Goal: Find contact information: Find contact information

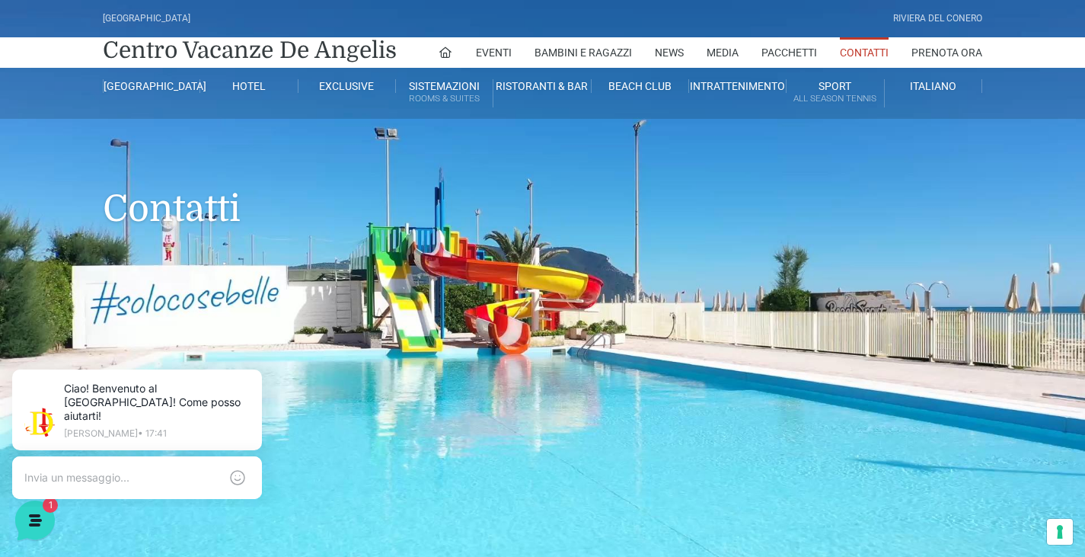
click at [862, 49] on link "Contatti" at bounding box center [864, 52] width 49 height 30
click at [110, 471] on textarea at bounding box center [121, 478] width 195 height 14
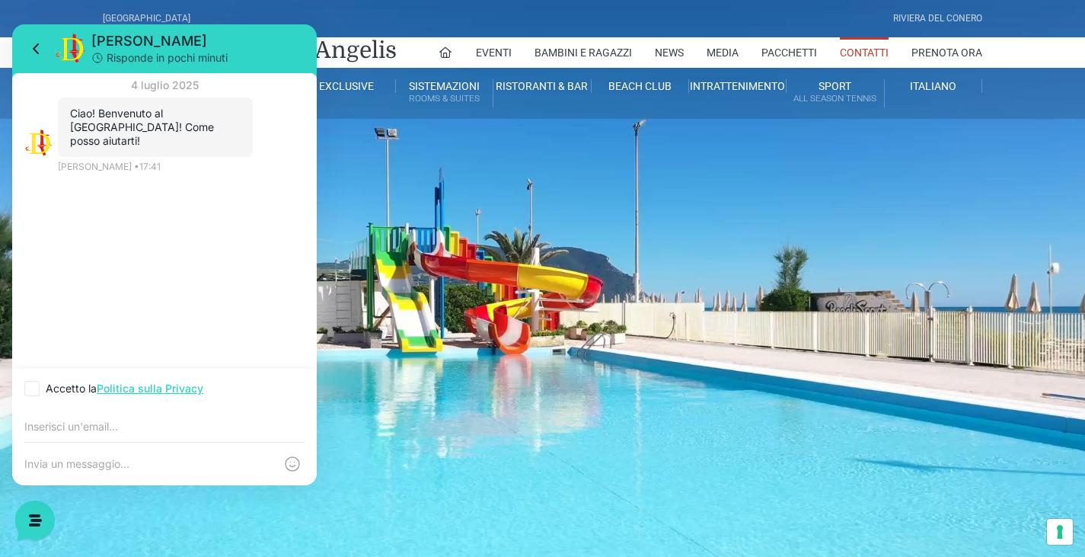
click at [500, 327] on header "[GEOGRAPHIC_DATA] [GEOGRAPHIC_DATA] Centro Vacanze [GEOGRAPHIC_DATA] Eventi Mis…" at bounding box center [542, 304] width 1085 height 609
click at [464, 330] on header "[GEOGRAPHIC_DATA] [GEOGRAPHIC_DATA] Centro Vacanze [GEOGRAPHIC_DATA] Eventi Mis…" at bounding box center [542, 304] width 1085 height 609
click at [863, 51] on link "Contatti" at bounding box center [864, 52] width 49 height 30
